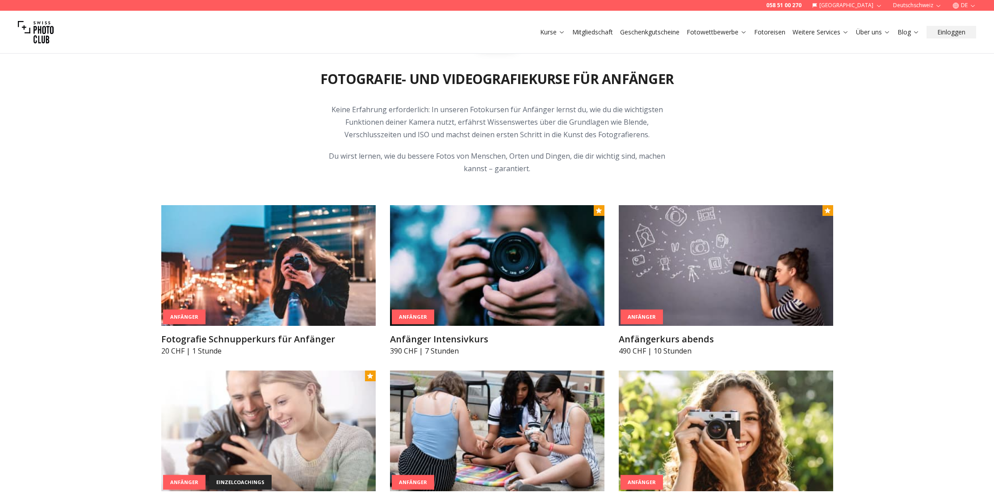
scroll to position [450, 0]
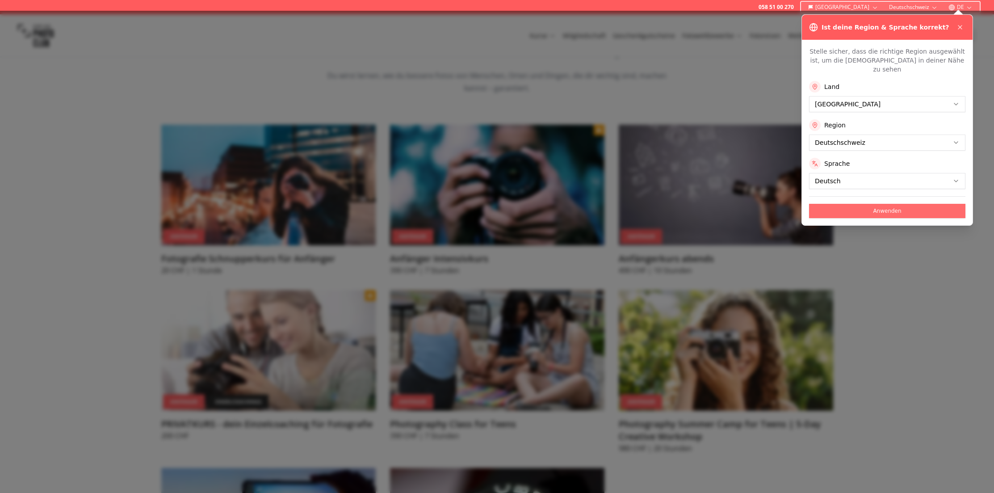
click at [893, 204] on button "Anwenden" at bounding box center [887, 211] width 156 height 14
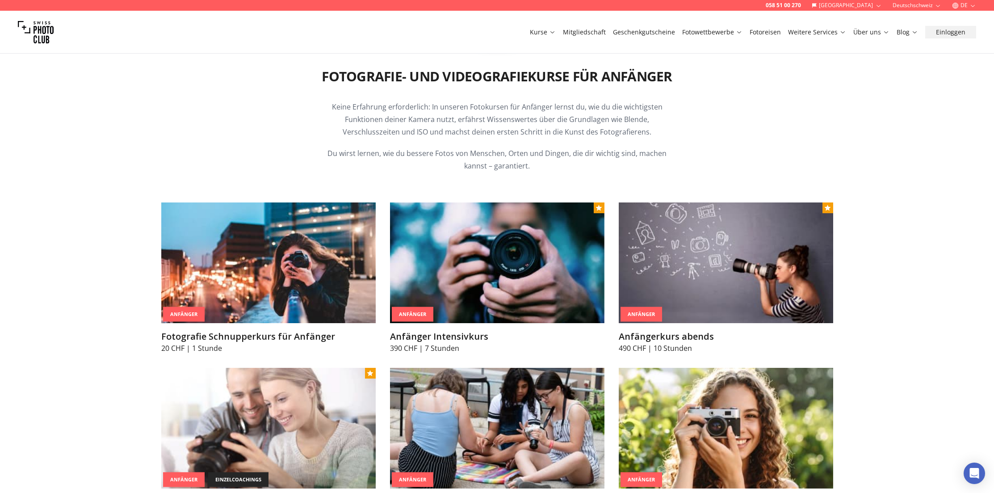
scroll to position [529, 0]
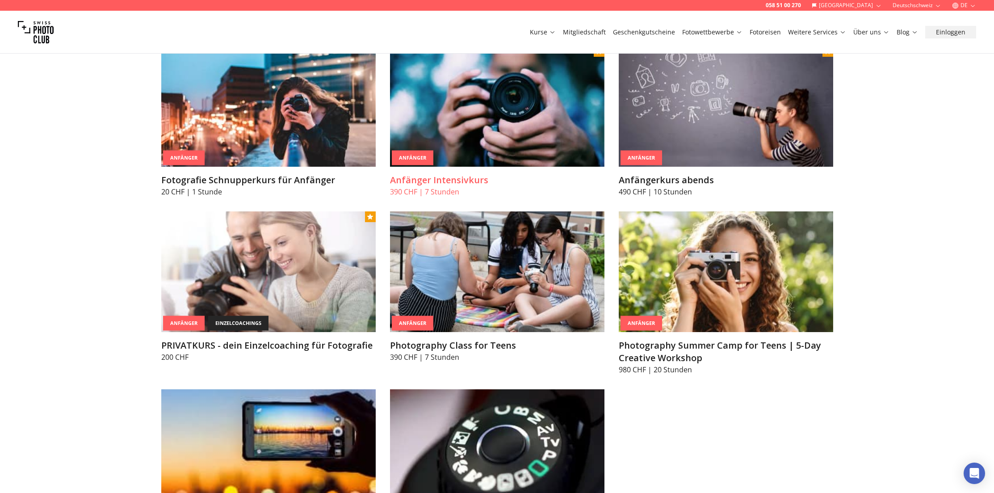
click at [419, 177] on h3 "Anfänger Intensivkurs" at bounding box center [497, 180] width 214 height 13
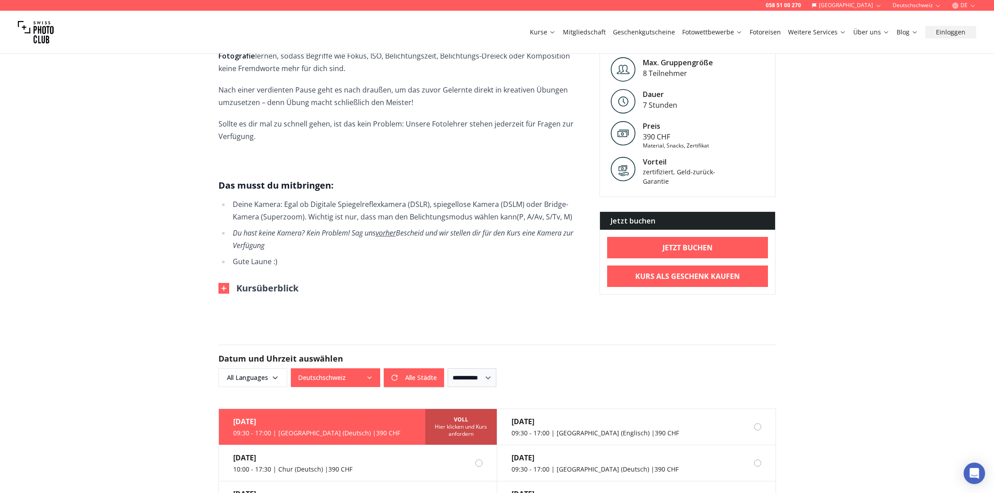
scroll to position [420, 0]
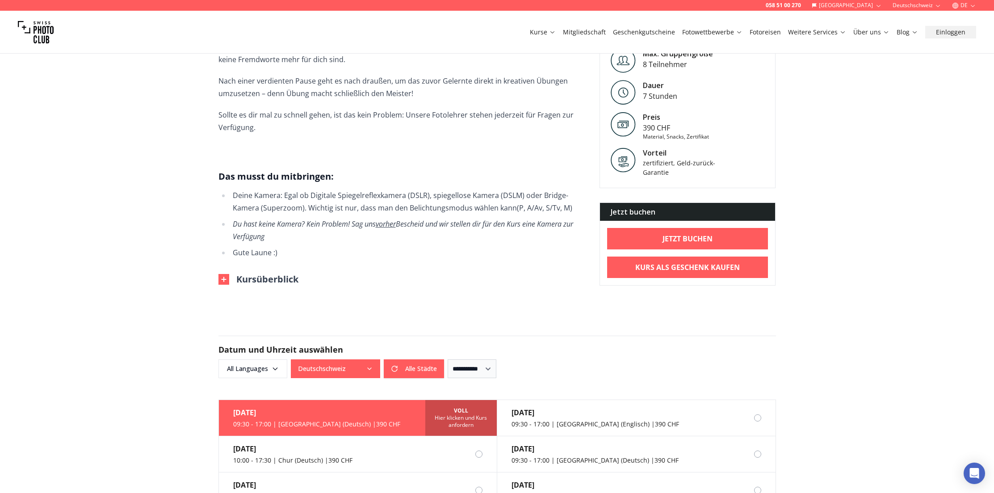
click at [249, 273] on button "Kursüberblick" at bounding box center [259, 279] width 80 height 13
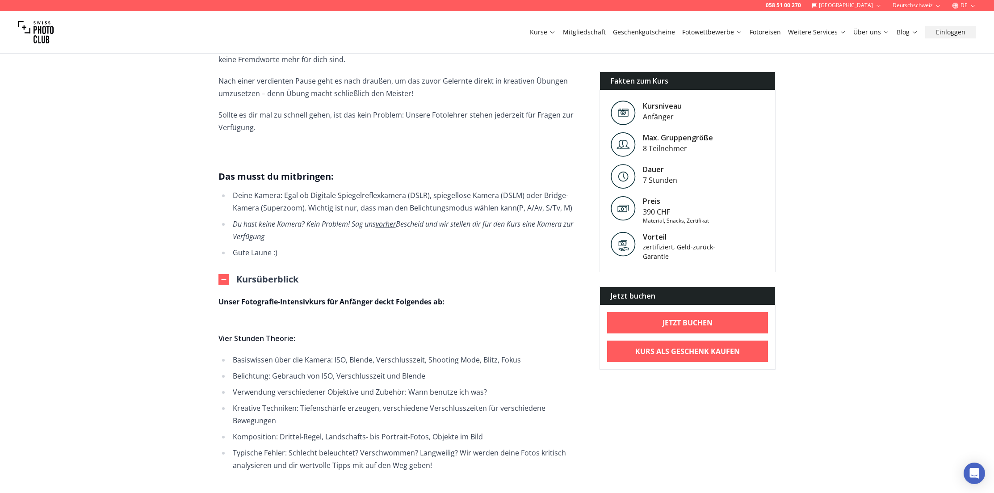
scroll to position [595, 0]
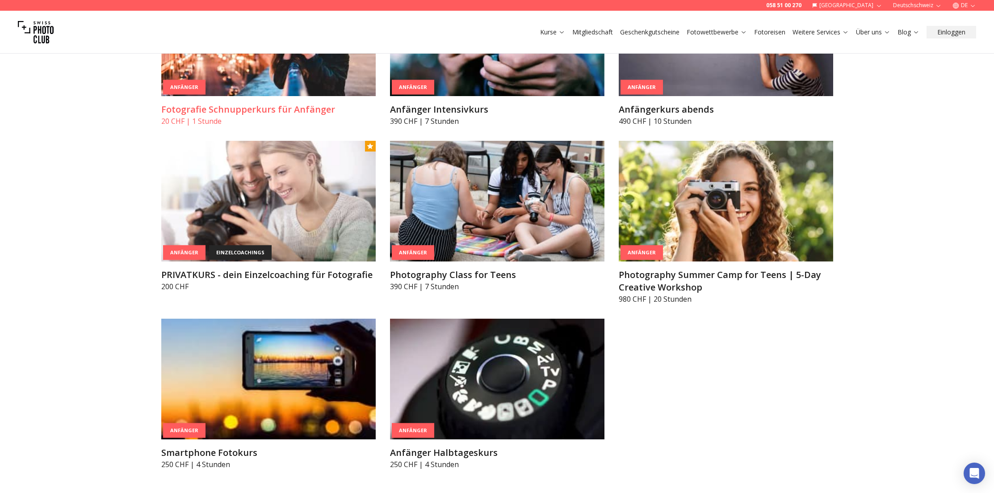
scroll to position [341, 0]
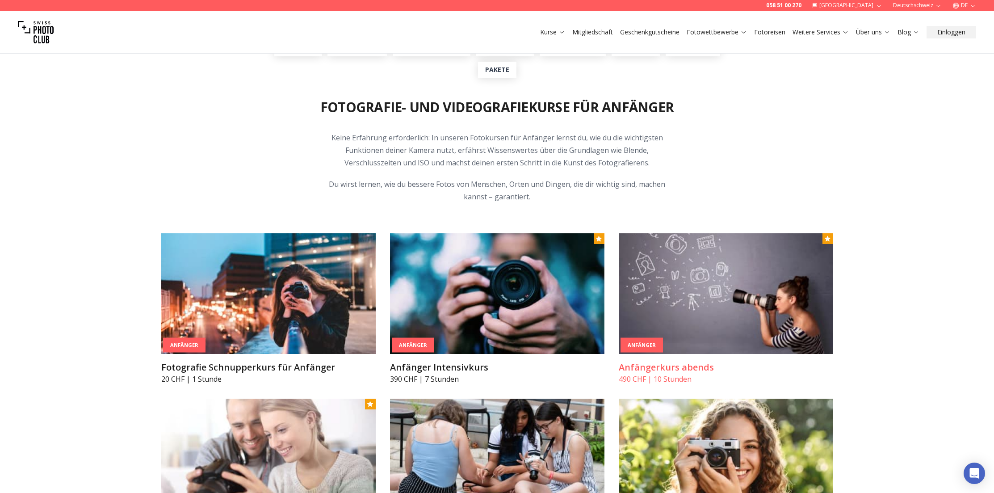
click at [697, 311] on img at bounding box center [726, 293] width 214 height 121
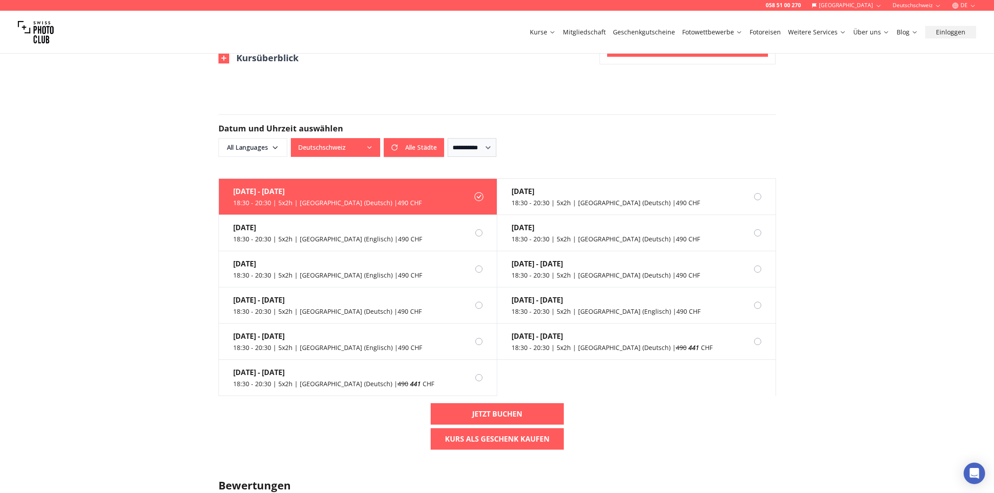
scroll to position [674, 0]
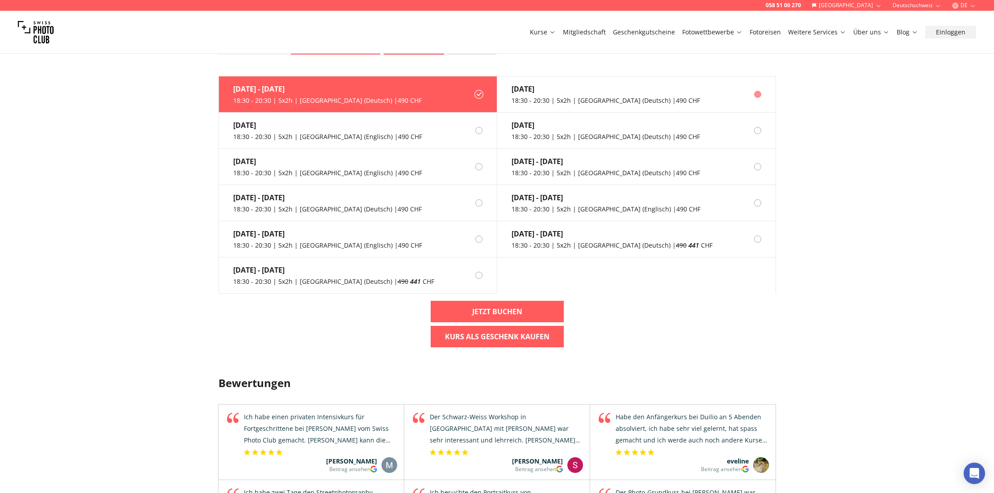
click at [588, 84] on div "[DATE]" at bounding box center [606, 89] width 189 height 11
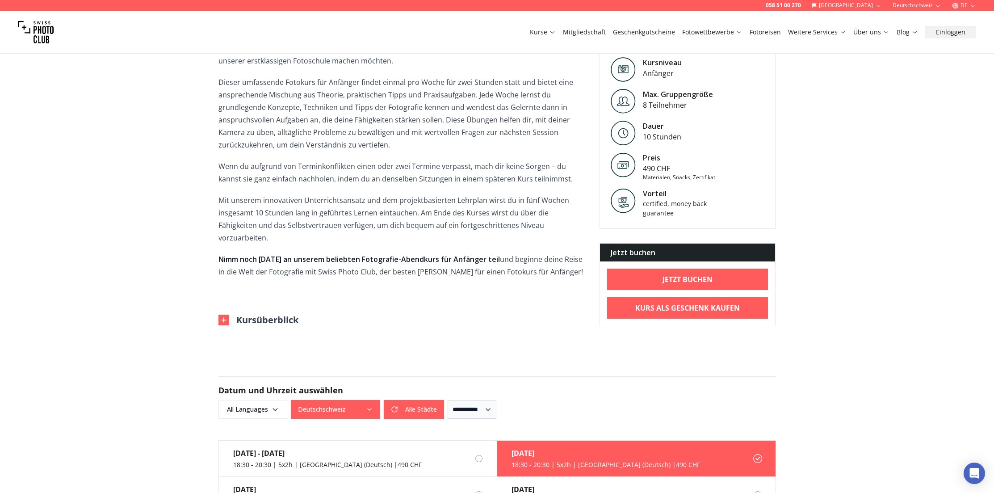
scroll to position [204, 0]
